Goal: Information Seeking & Learning: Learn about a topic

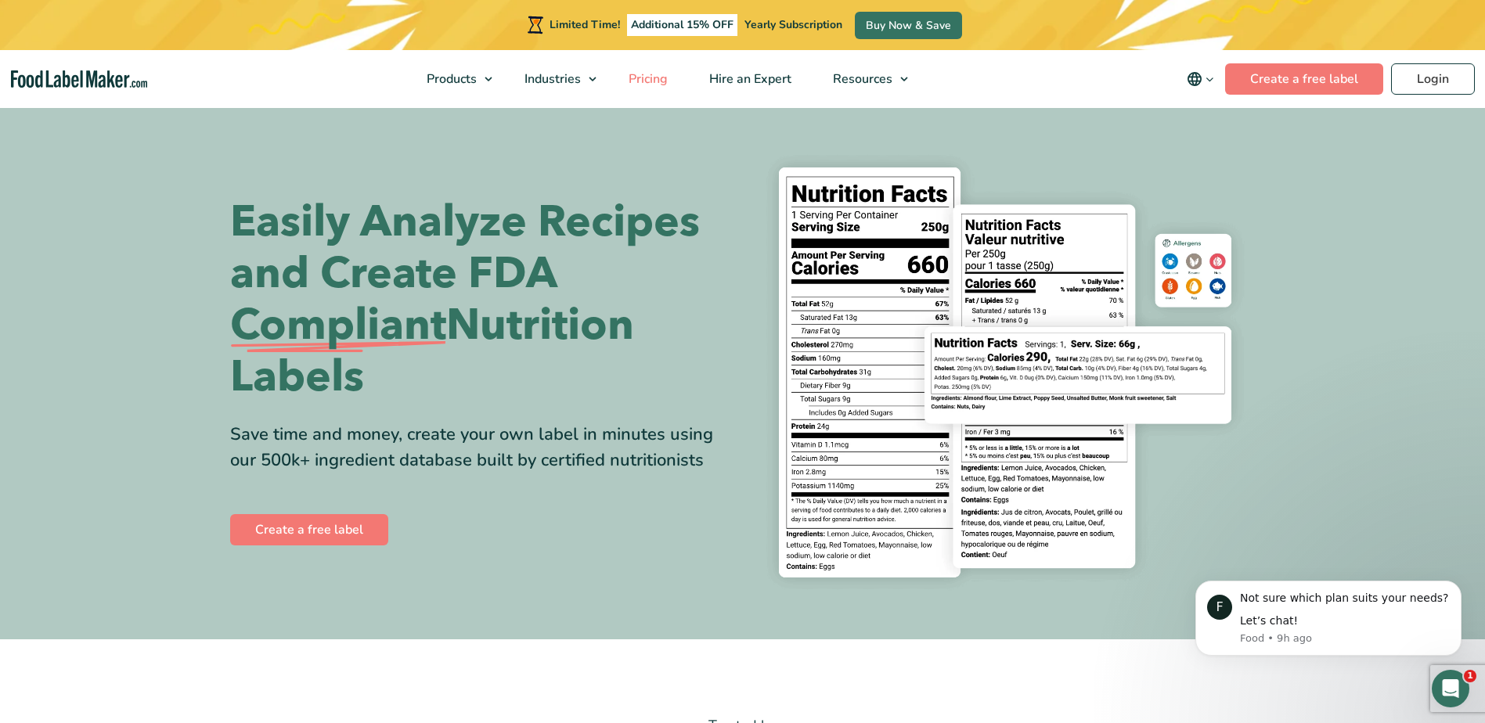
click at [667, 78] on span "Pricing" at bounding box center [646, 78] width 45 height 17
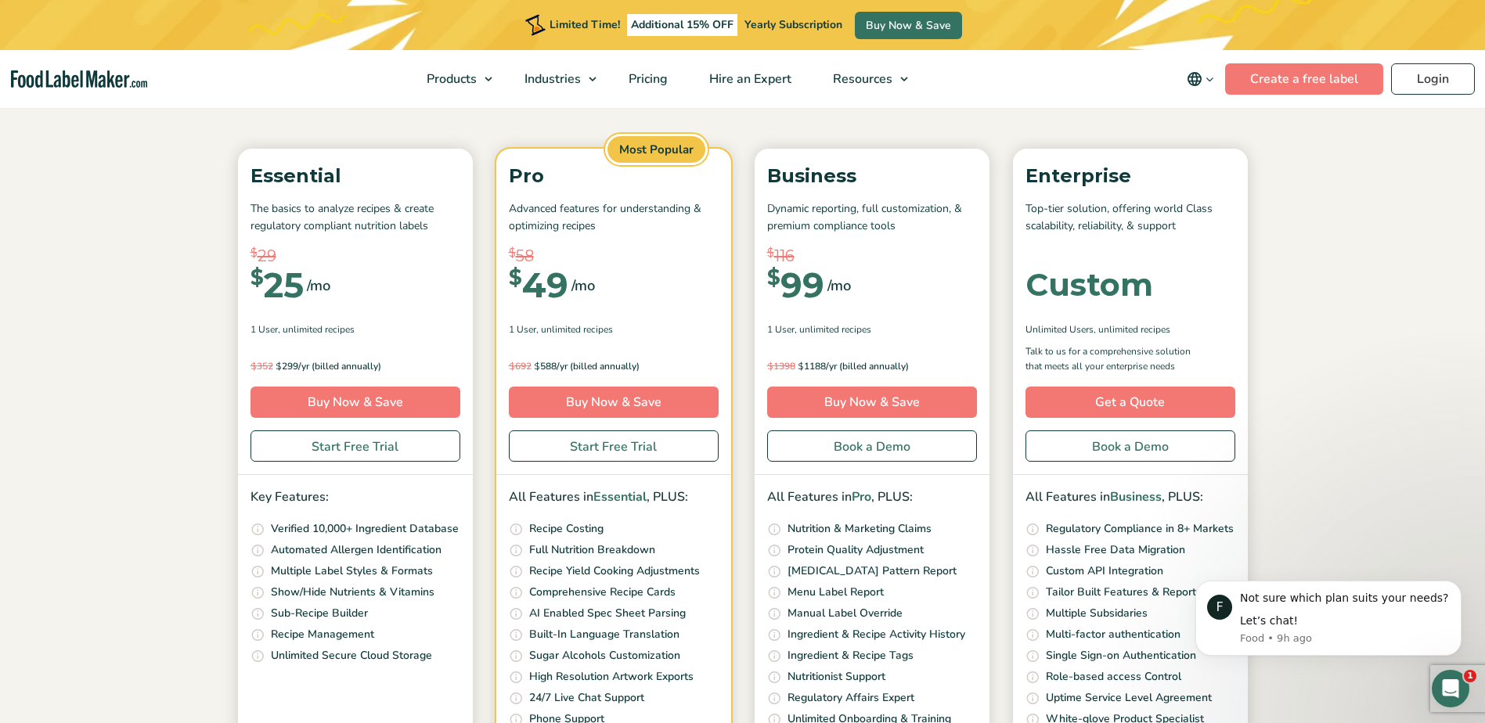
scroll to position [157, 0]
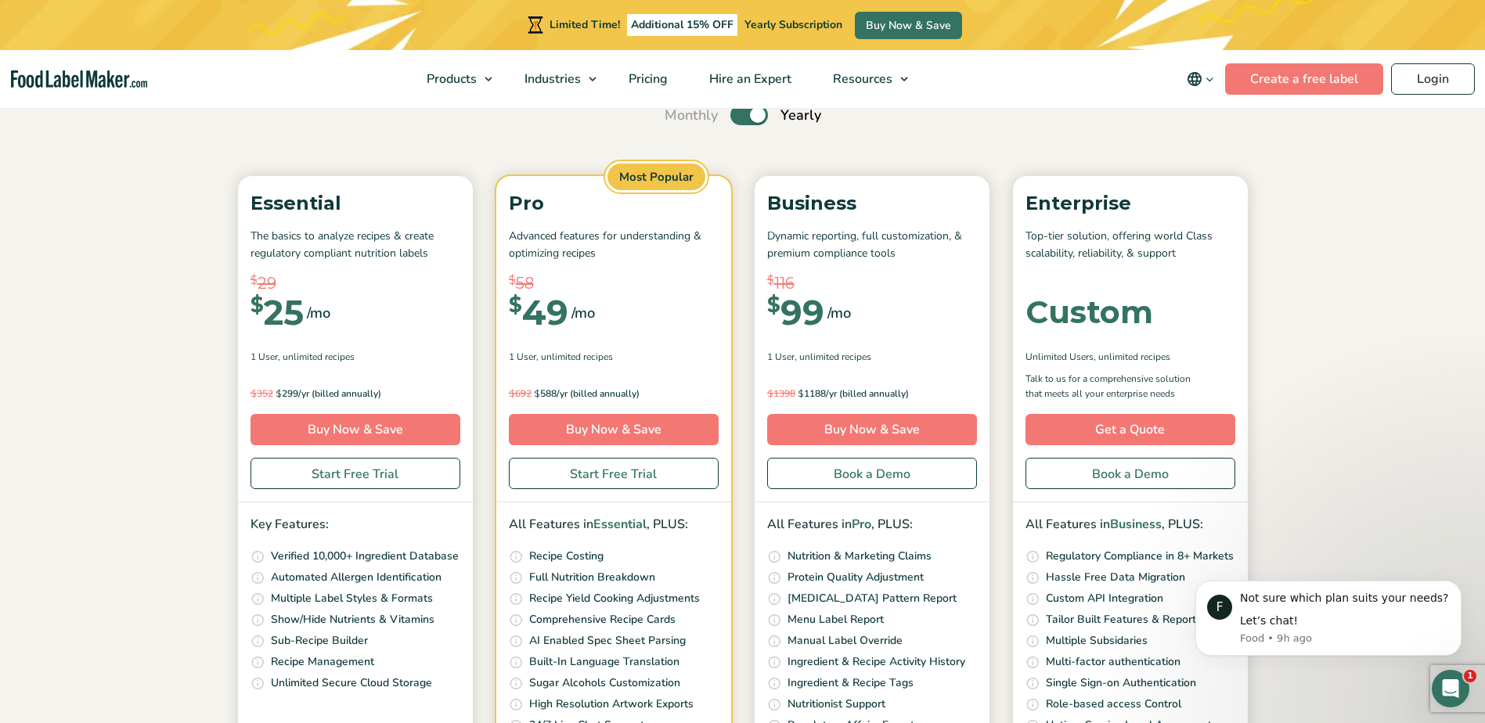
click at [737, 118] on label "Toggle" at bounding box center [750, 115] width 38 height 20
click at [678, 118] on input "Toggle" at bounding box center [673, 115] width 10 height 10
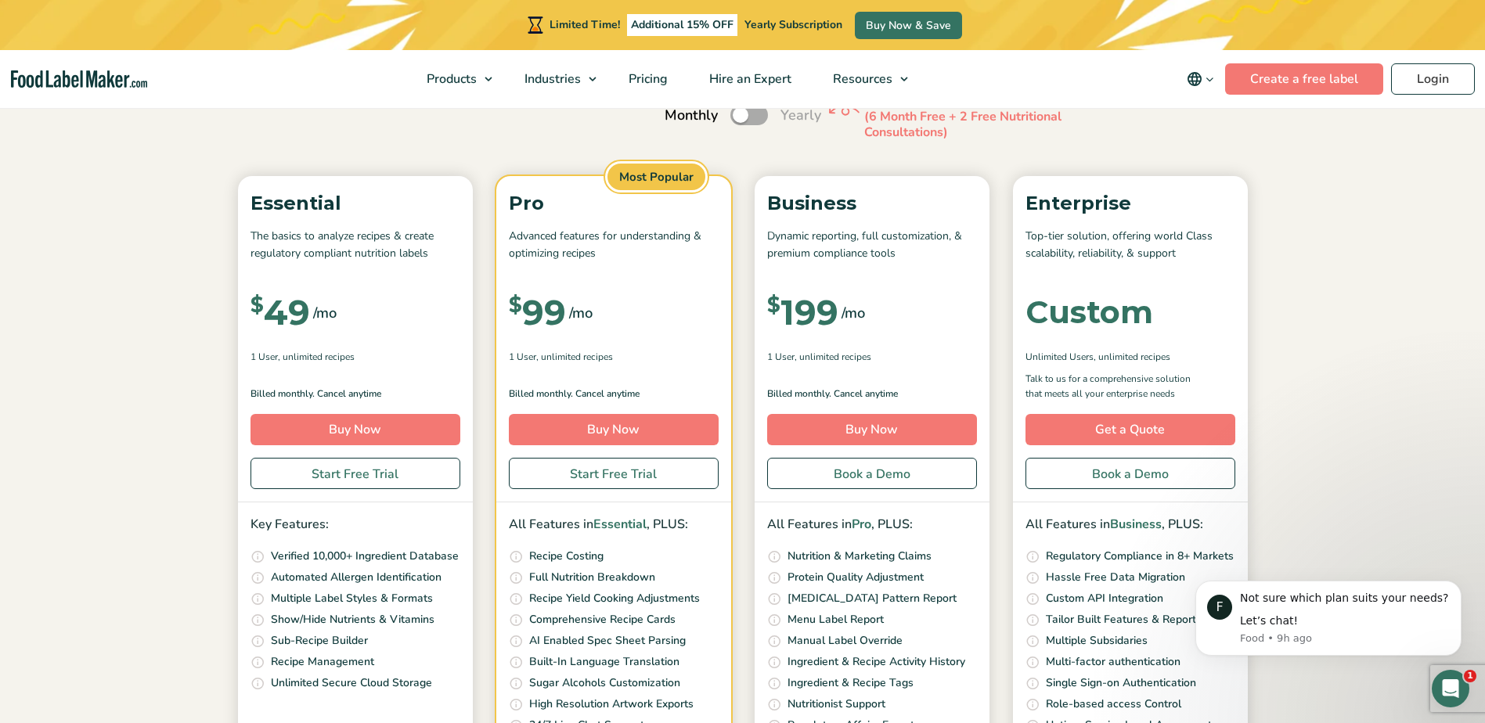
click at [746, 117] on label "Toggle" at bounding box center [750, 115] width 38 height 20
click at [678, 117] on input "Toggle" at bounding box center [673, 115] width 10 height 10
checkbox input "true"
